Goal: Navigation & Orientation: Find specific page/section

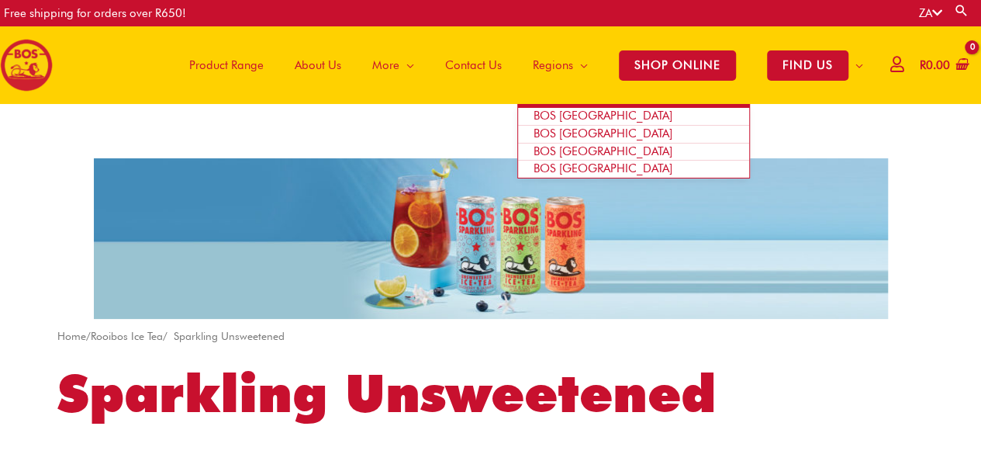
click at [533, 57] on span "Regions" at bounding box center [553, 65] width 40 height 47
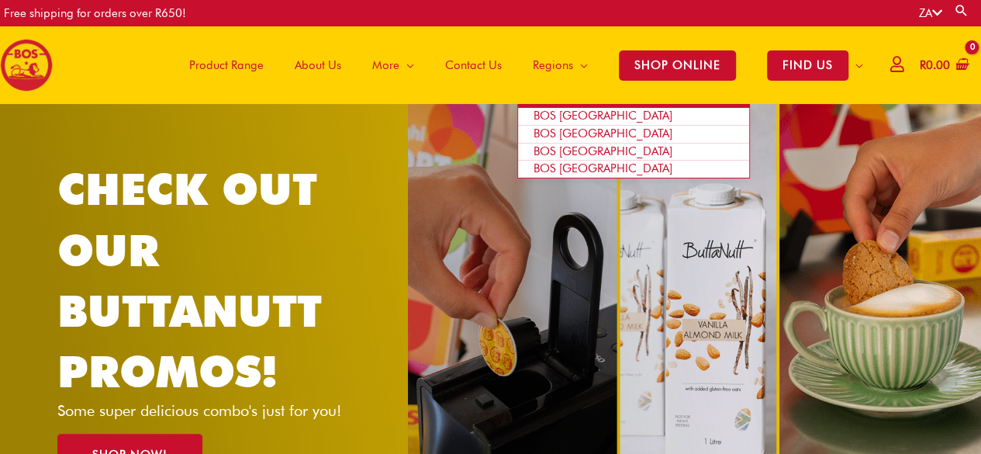
click at [533, 63] on span "Regions" at bounding box center [553, 65] width 40 height 47
click at [549, 113] on span "BOS [GEOGRAPHIC_DATA]" at bounding box center [603, 116] width 139 height 14
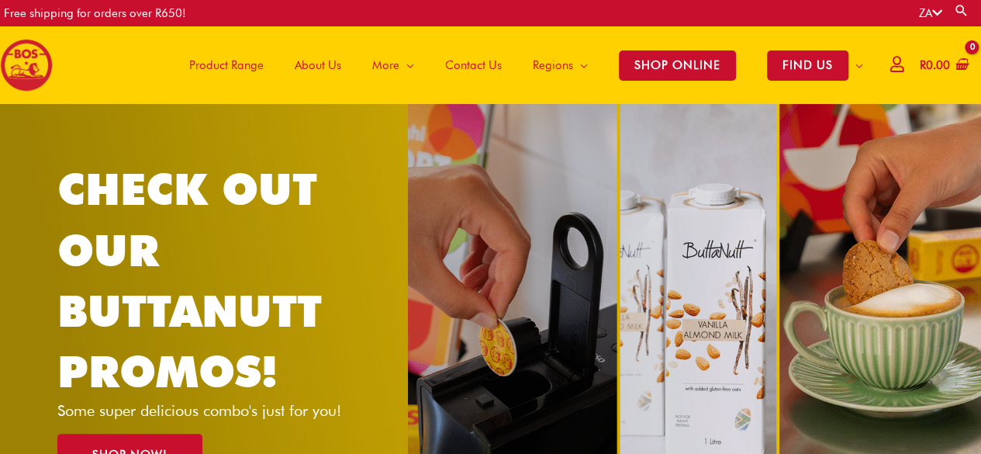
click at [535, 265] on div "CHECK OUT OUR BUTTANUTT PROMOS! Some super delicious combo's just for you! SHOP…" at bounding box center [490, 318] width 867 height 428
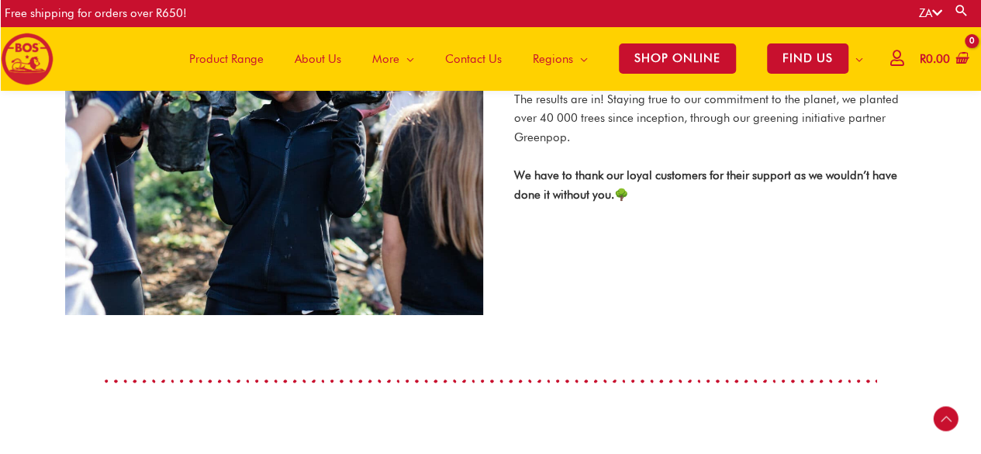
scroll to position [2392, 0]
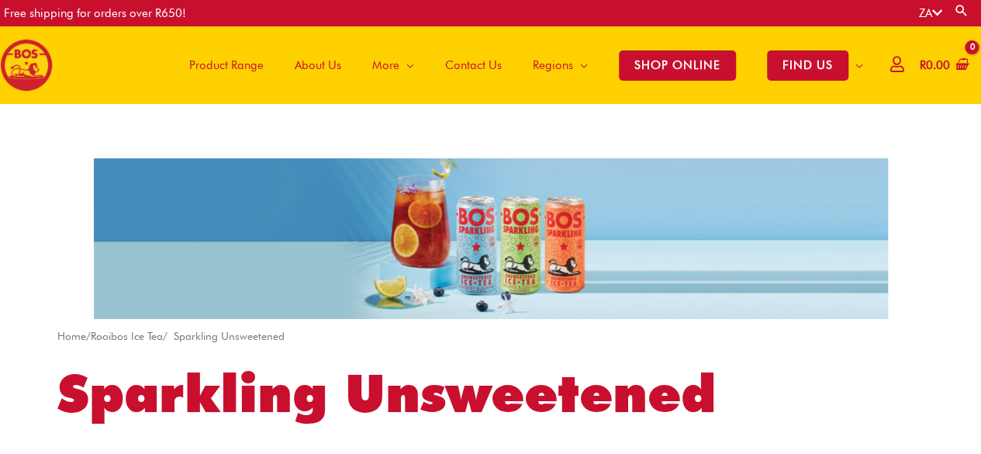
click at [203, 61] on span "Product Range" at bounding box center [226, 65] width 74 height 47
